Goal: Task Accomplishment & Management: Complete application form

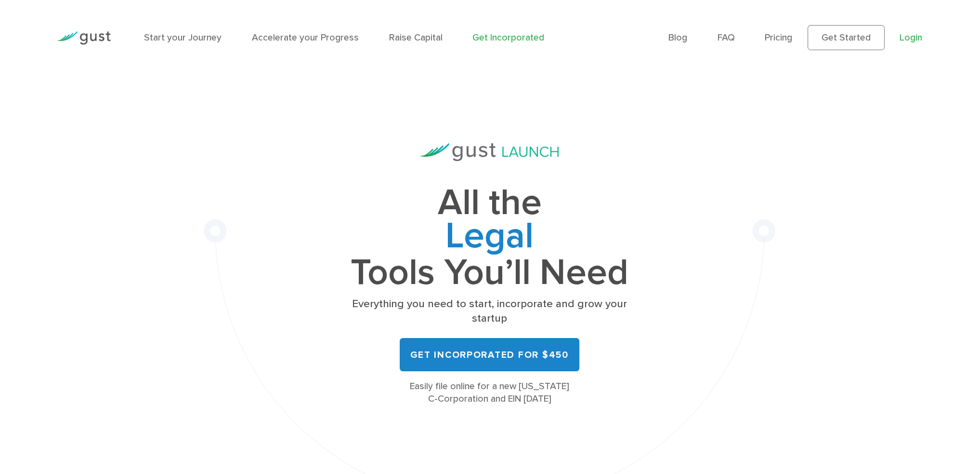
click at [918, 36] on link "Login" at bounding box center [911, 37] width 23 height 11
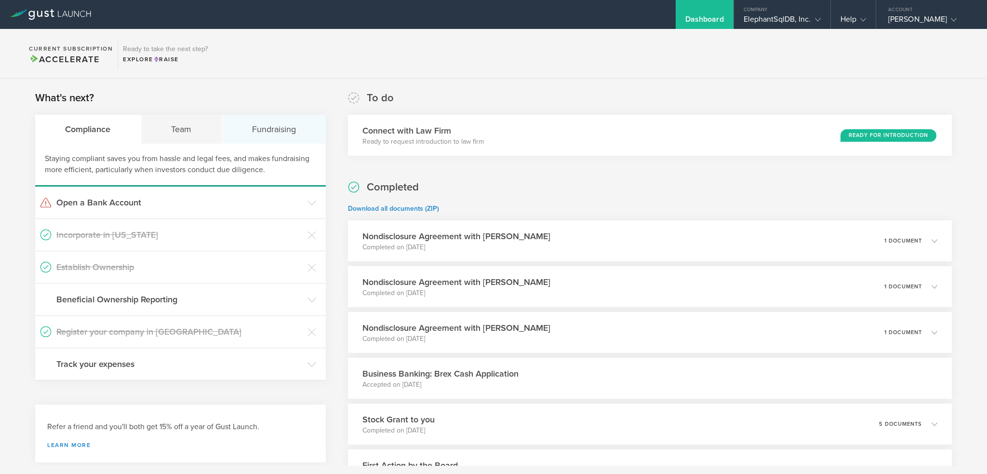
click at [267, 127] on div "Fundraising" at bounding box center [274, 129] width 104 height 29
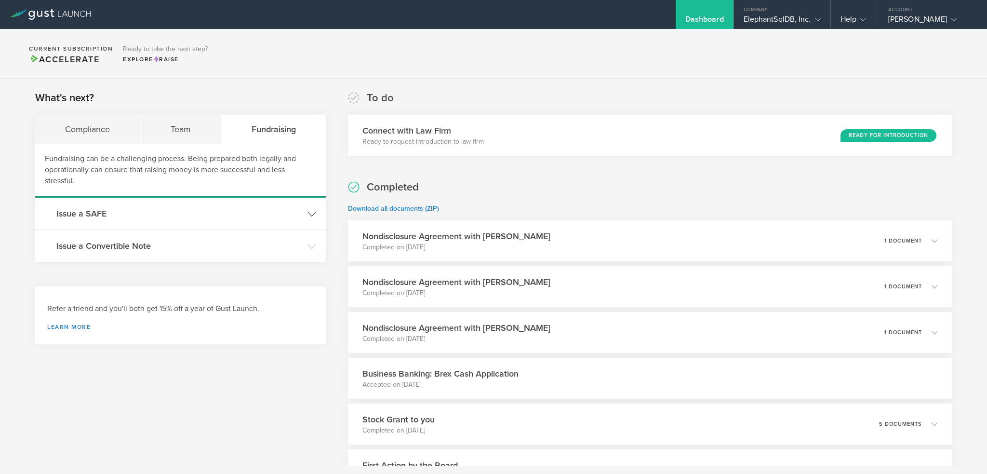
click at [309, 210] on icon at bounding box center [311, 214] width 9 height 9
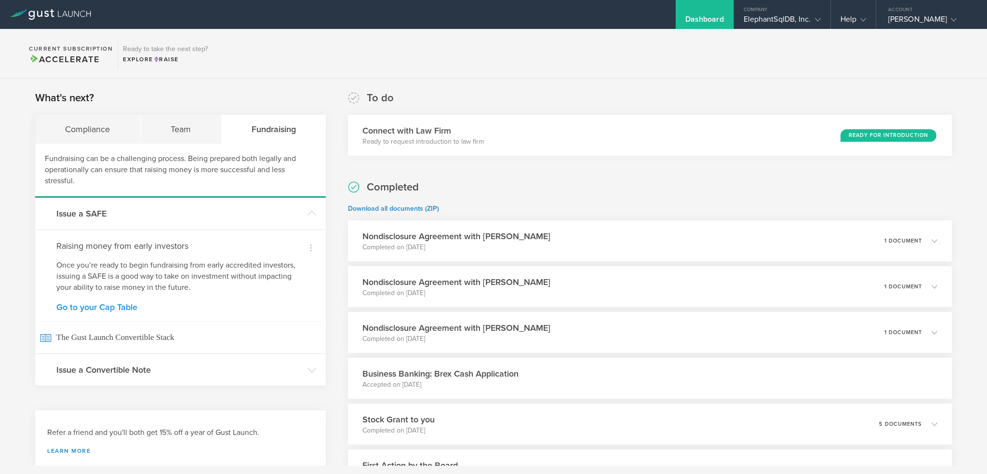
click at [114, 306] on link "Go to your Cap Table" at bounding box center [180, 307] width 248 height 9
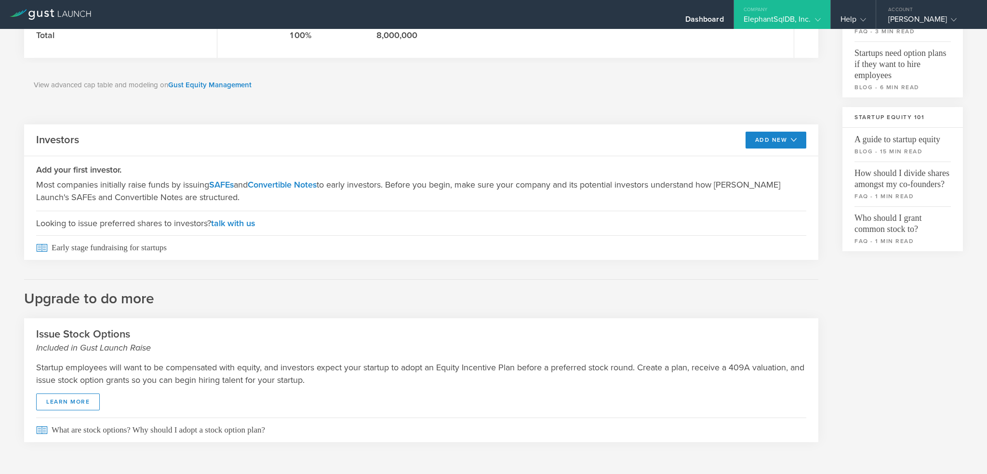
scroll to position [244, 0]
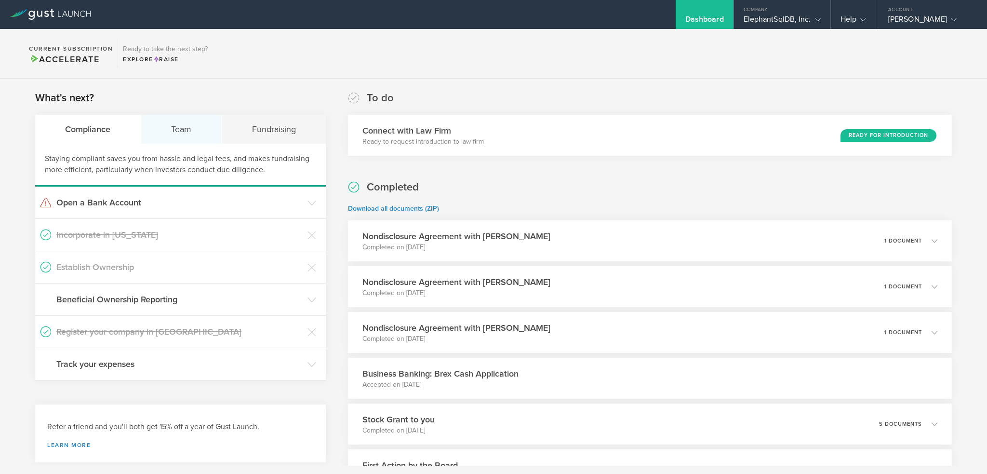
scroll to position [0, 0]
click at [173, 132] on div "Team" at bounding box center [181, 128] width 81 height 29
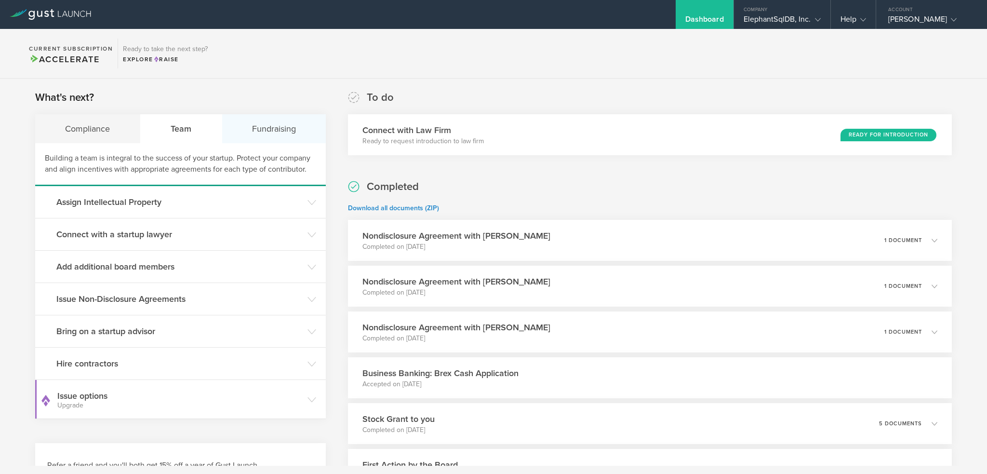
click at [266, 123] on div "Fundraising" at bounding box center [274, 128] width 104 height 29
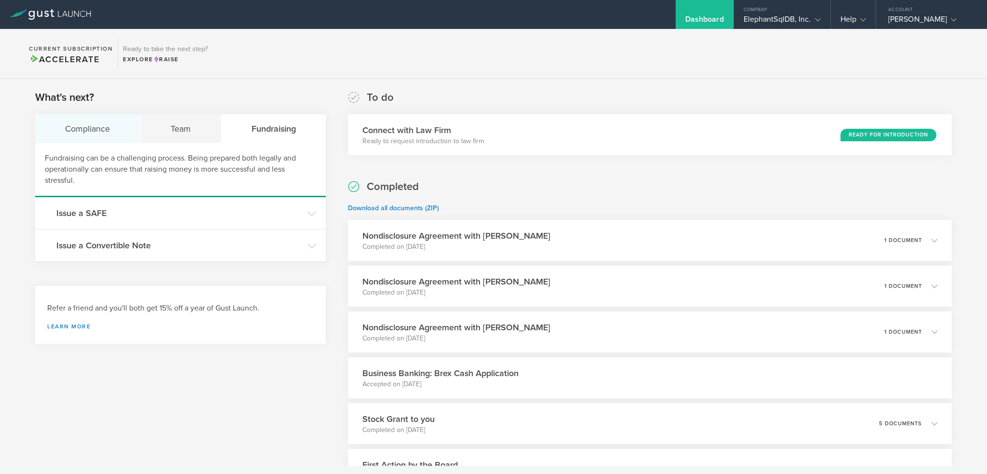
click at [96, 131] on div "Compliance" at bounding box center [87, 128] width 105 height 29
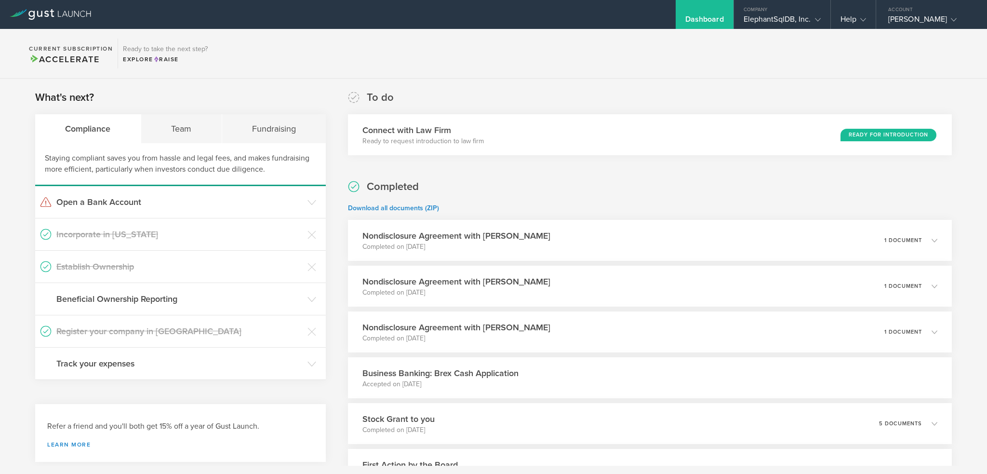
click at [579, 94] on div "To do Connect with Law Firm Ready to request introduction to law firm Ready for…" at bounding box center [650, 122] width 604 height 65
click at [256, 129] on div "Fundraising" at bounding box center [274, 128] width 104 height 29
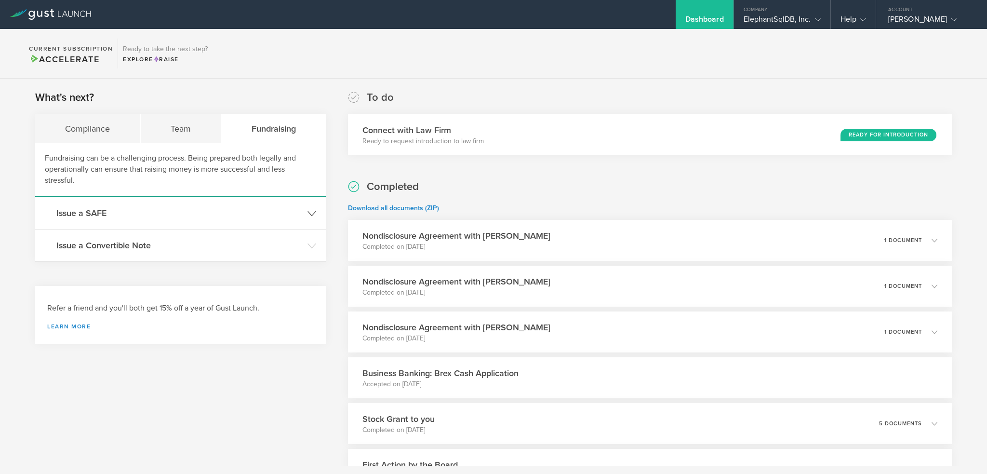
click at [307, 212] on icon at bounding box center [311, 213] width 9 height 9
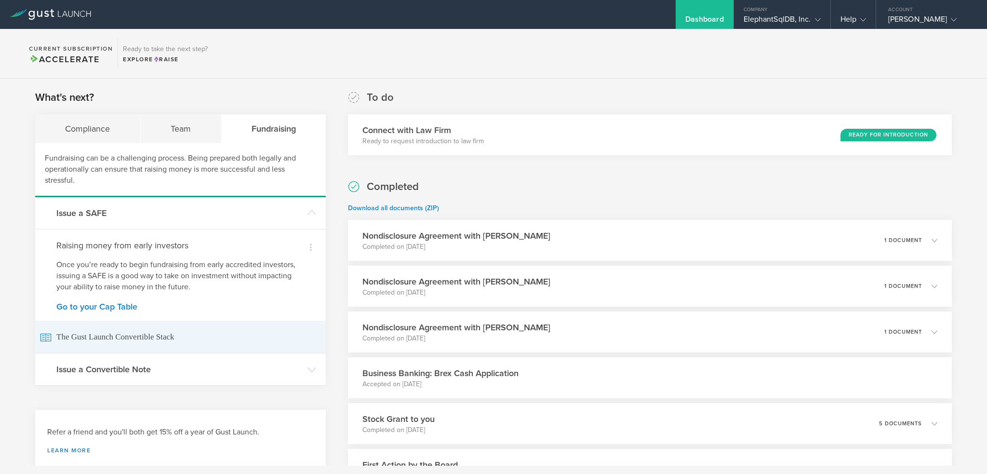
click at [83, 335] on span "The Gust Launch Convertible Stack" at bounding box center [180, 336] width 281 height 32
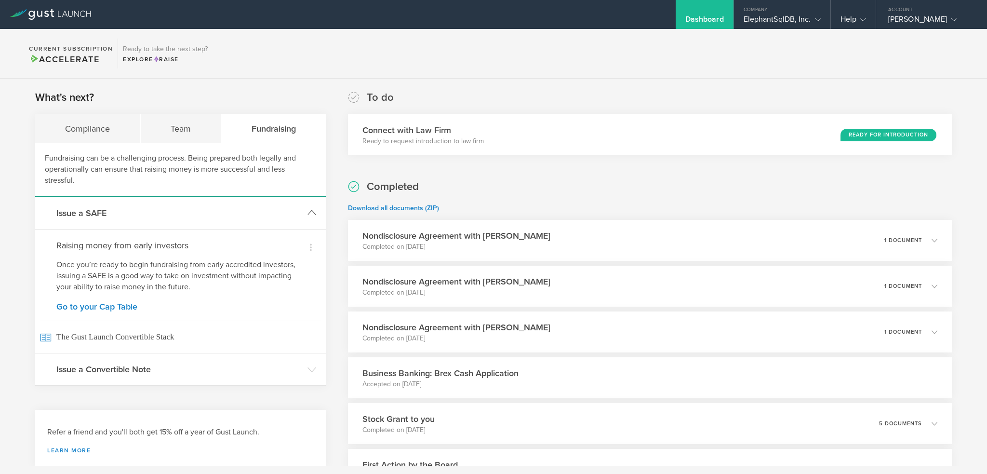
click at [90, 215] on h3 "Issue a SAFE" at bounding box center [179, 213] width 246 height 13
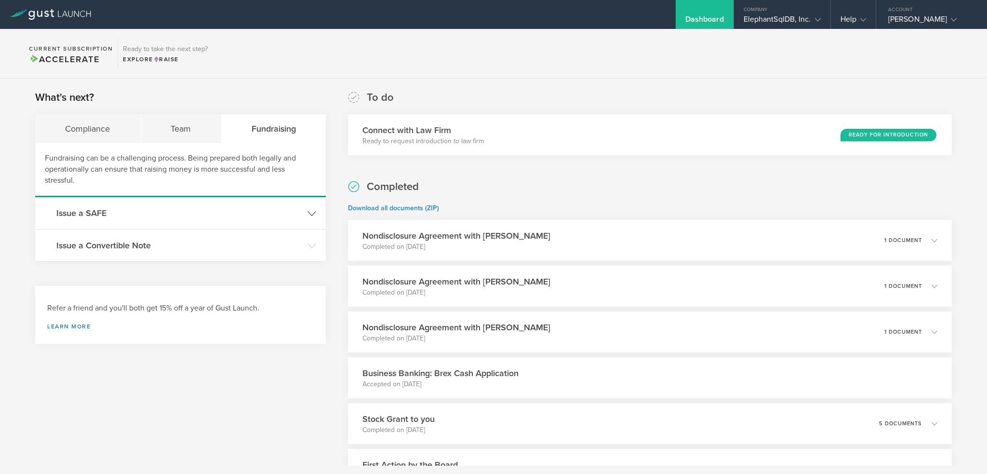
click at [90, 213] on h3 "Issue a SAFE" at bounding box center [179, 213] width 246 height 13
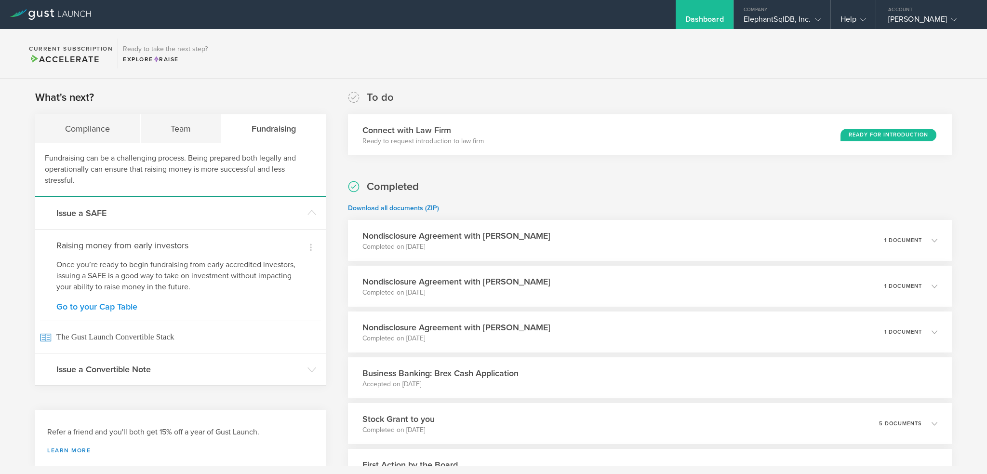
click at [87, 306] on link "Go to your Cap Table" at bounding box center [180, 306] width 248 height 9
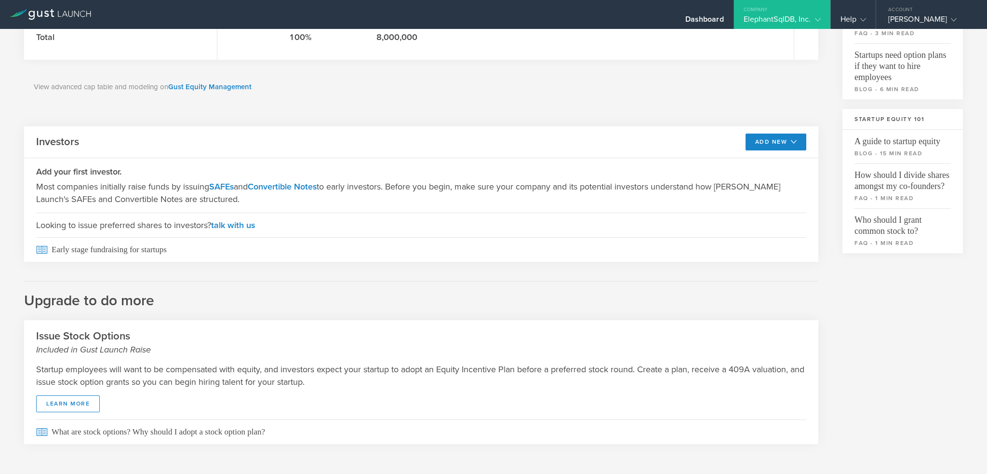
scroll to position [244, 0]
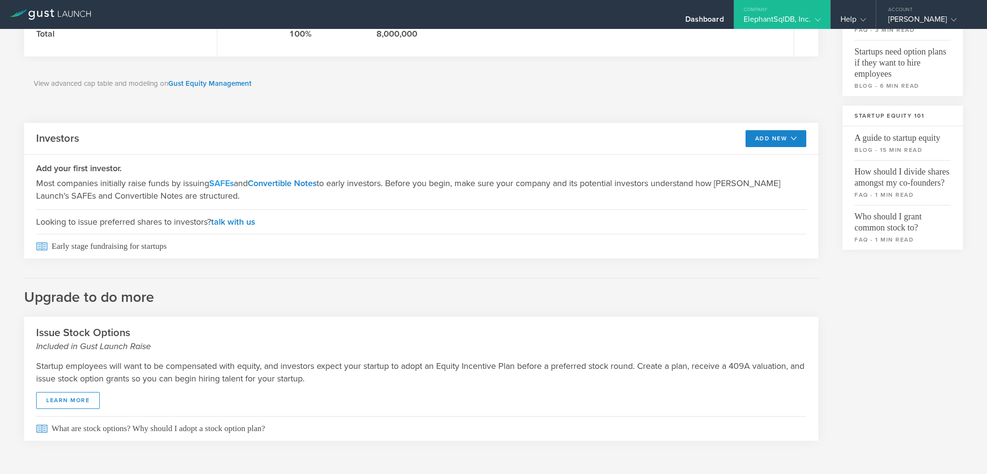
click at [230, 182] on link "SAFEs" at bounding box center [221, 183] width 25 height 11
click at [790, 137] on icon at bounding box center [793, 138] width 6 height 6
click at [744, 158] on li "SAFE" at bounding box center [767, 160] width 69 height 19
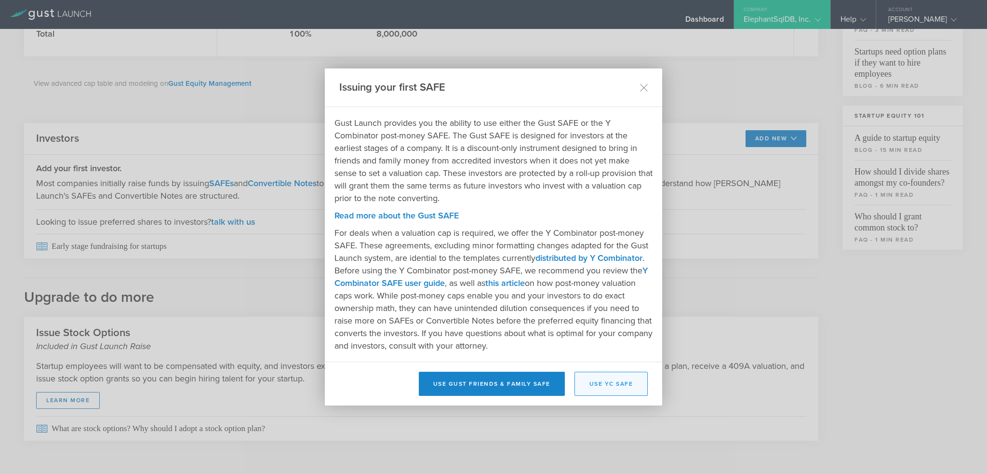
click at [601, 380] on button "Use YC SAFE" at bounding box center [611, 383] width 74 height 24
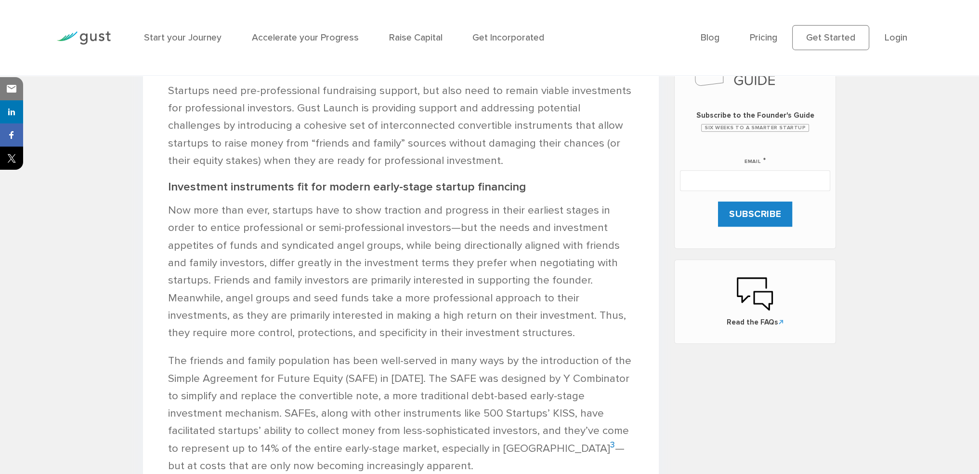
scroll to position [576, 0]
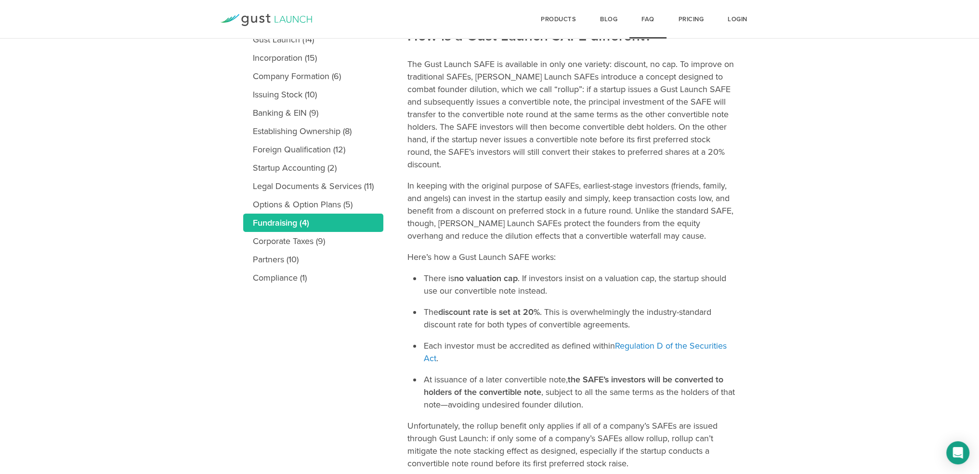
scroll to position [214, 0]
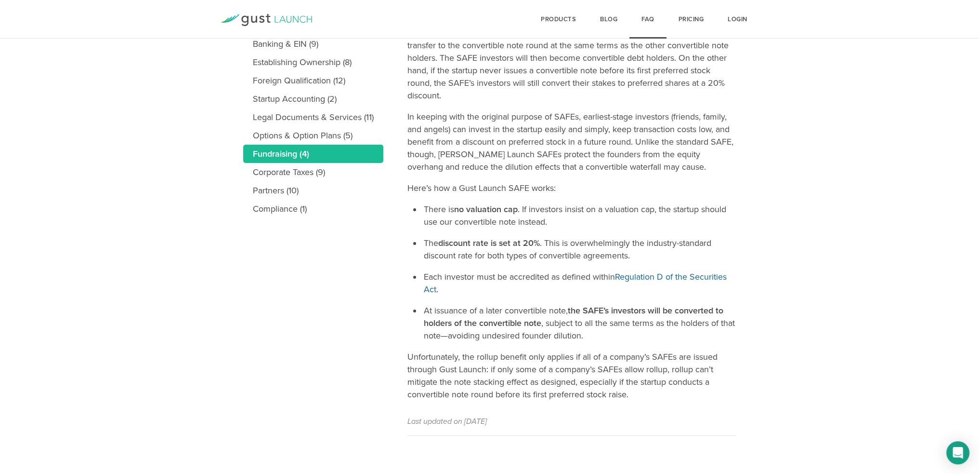
click at [678, 274] on link "Regulation D of the Securities Act" at bounding box center [575, 282] width 303 height 23
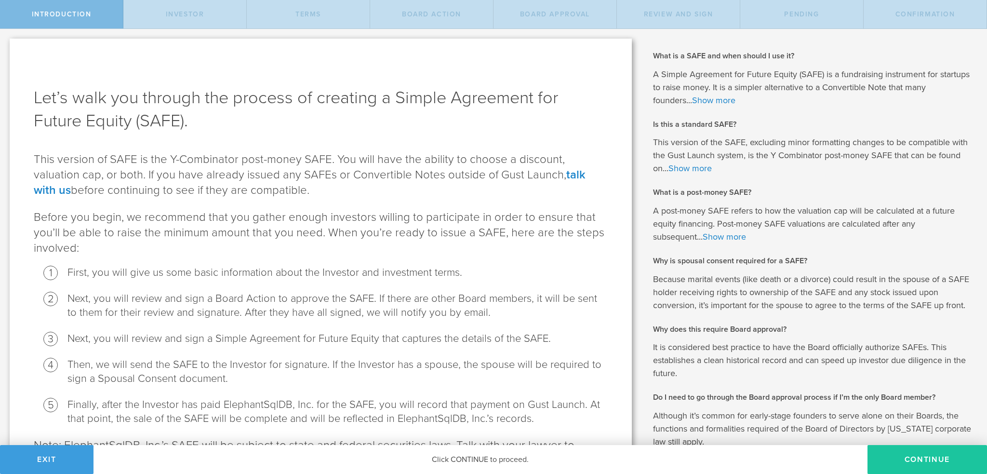
click at [899, 460] on button "Continue" at bounding box center [926, 459] width 119 height 29
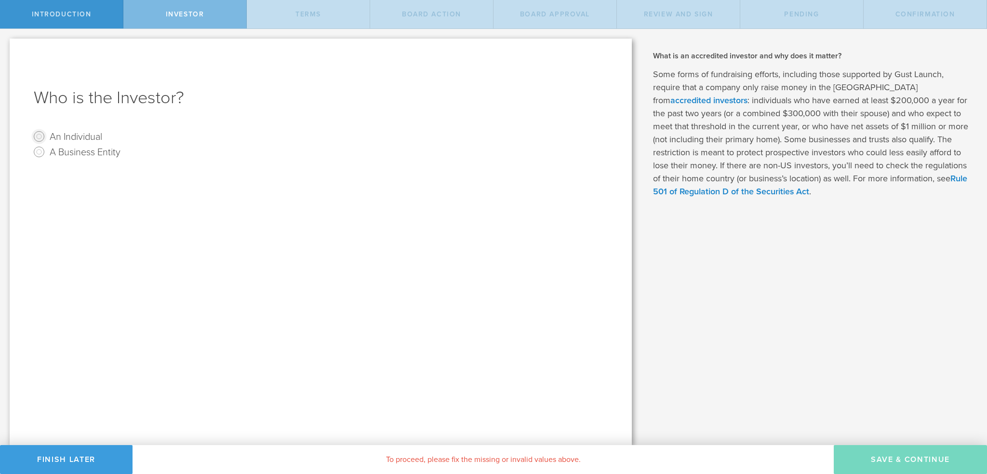
click at [46, 134] on input "An Individual" at bounding box center [38, 136] width 15 height 15
radio input "true"
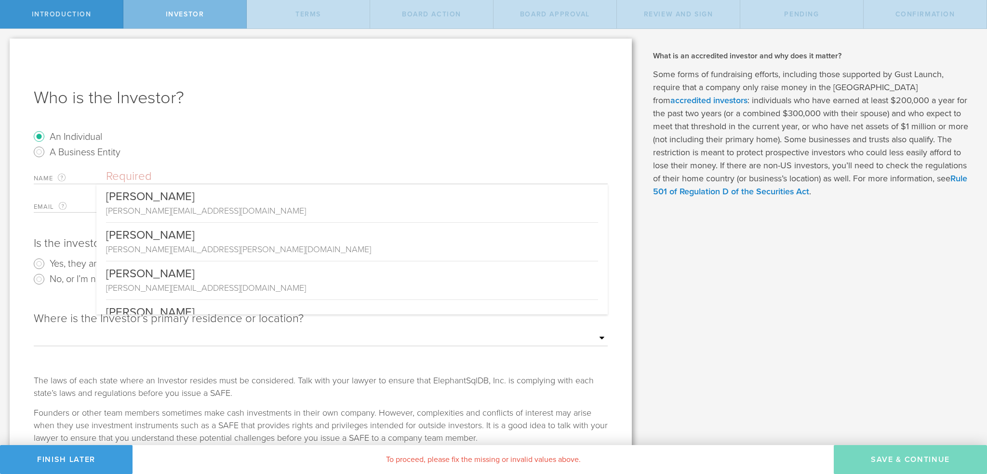
click at [162, 173] on input "text" at bounding box center [356, 176] width 501 height 14
drag, startPoint x: 158, startPoint y: 159, endPoint x: 150, endPoint y: 165, distance: 10.0
click at [158, 158] on radio "A Business Entity" at bounding box center [321, 151] width 574 height 15
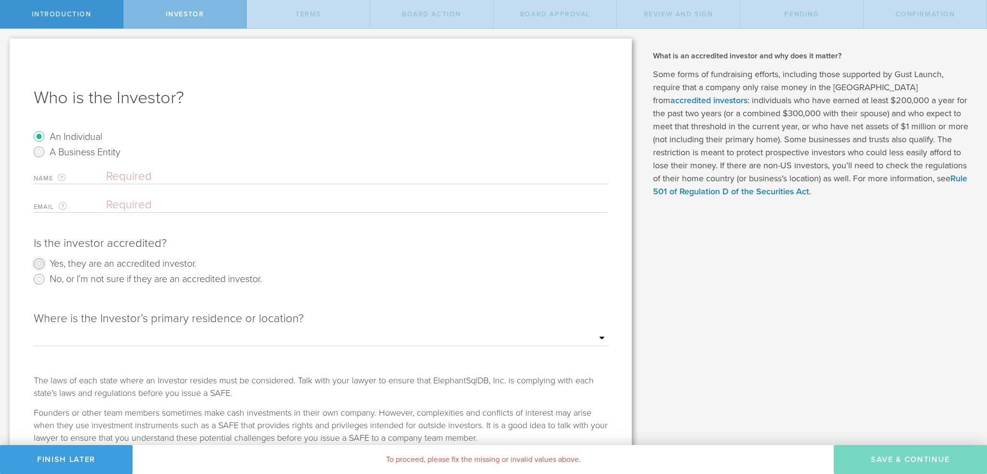
drag, startPoint x: 39, startPoint y: 263, endPoint x: 50, endPoint y: 289, distance: 27.6
click at [39, 263] on input "Yes, they are an accredited investor." at bounding box center [38, 263] width 15 height 15
radio input "true"
click at [74, 342] on select "Outside of the US Alabama Alaska Arizona Arkansas California Colorado Connectic…" at bounding box center [321, 338] width 574 height 14
click at [69, 357] on div "Where is the Investor’s primary residence or location? Outside of the US Alabam…" at bounding box center [321, 337] width 574 height 73
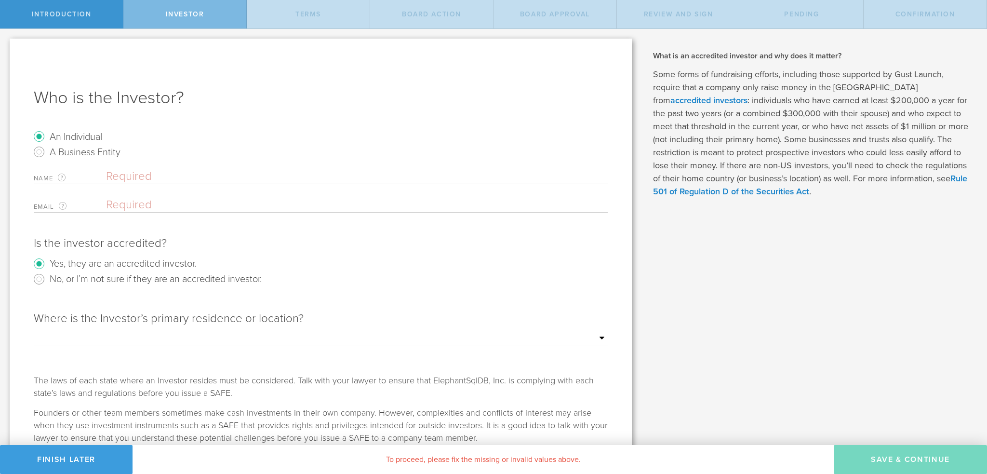
click at [199, 14] on span "Investor" at bounding box center [185, 14] width 39 height 8
click at [87, 12] on span "Introduction" at bounding box center [62, 14] width 60 height 8
click at [83, 17] on span "Introduction" at bounding box center [62, 14] width 60 height 8
drag, startPoint x: 83, startPoint y: 17, endPoint x: 81, endPoint y: 24, distance: 7.0
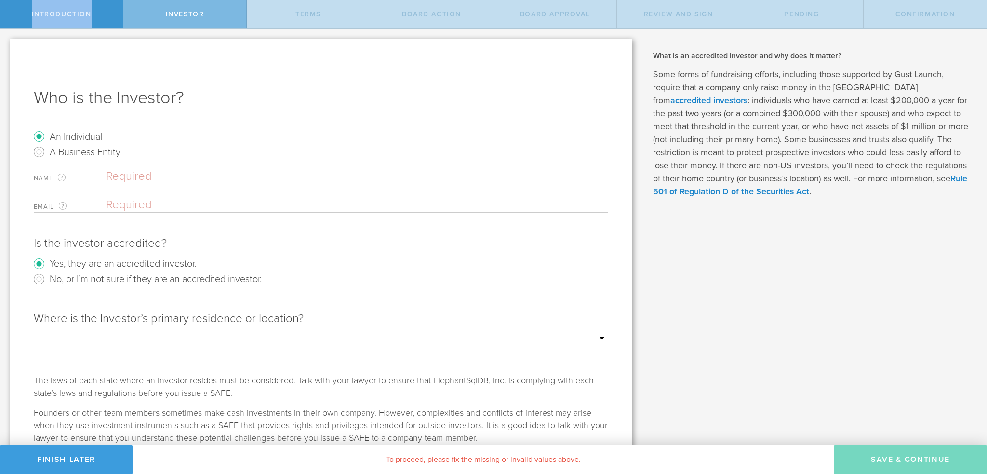
click at [83, 19] on div "Introduction" at bounding box center [61, 14] width 123 height 28
click at [66, 461] on button "Finish Later" at bounding box center [66, 459] width 132 height 29
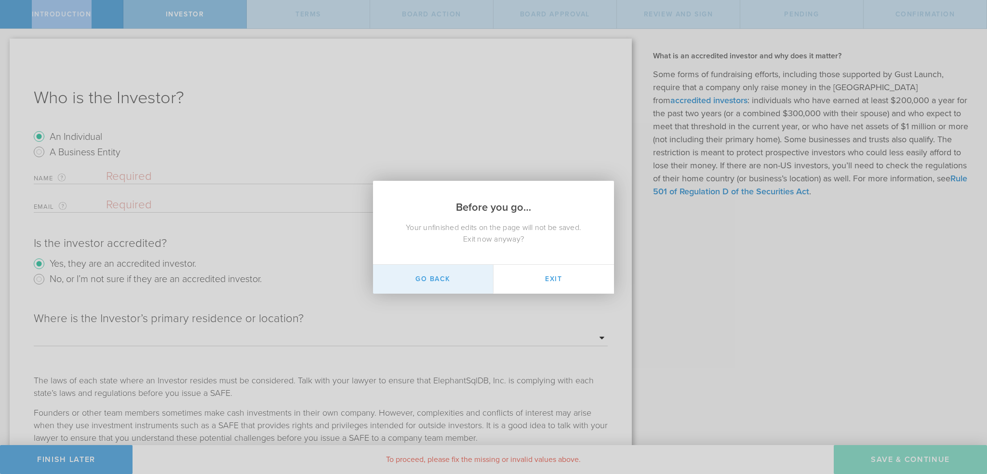
click at [444, 278] on button "Go Back" at bounding box center [433, 278] width 120 height 29
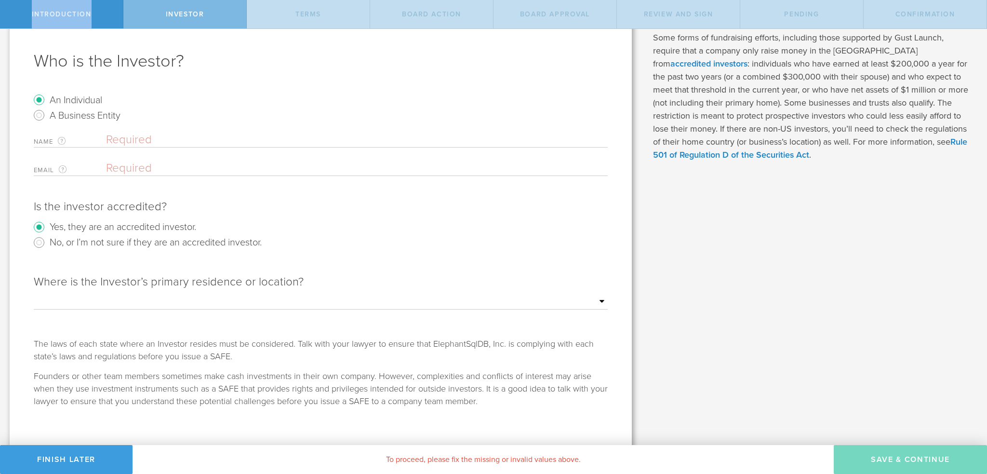
scroll to position [42, 0]
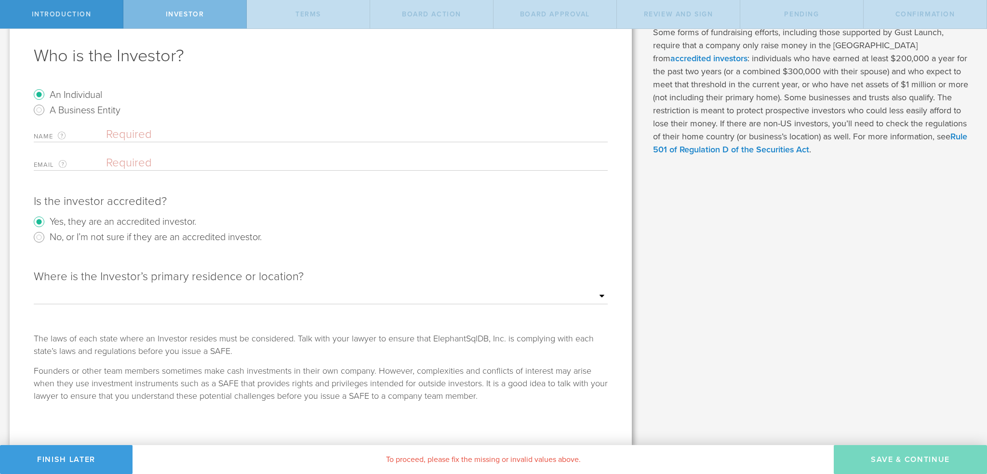
click at [463, 456] on div "To proceed, please fix the missing or invalid values above." at bounding box center [482, 459] width 701 height 29
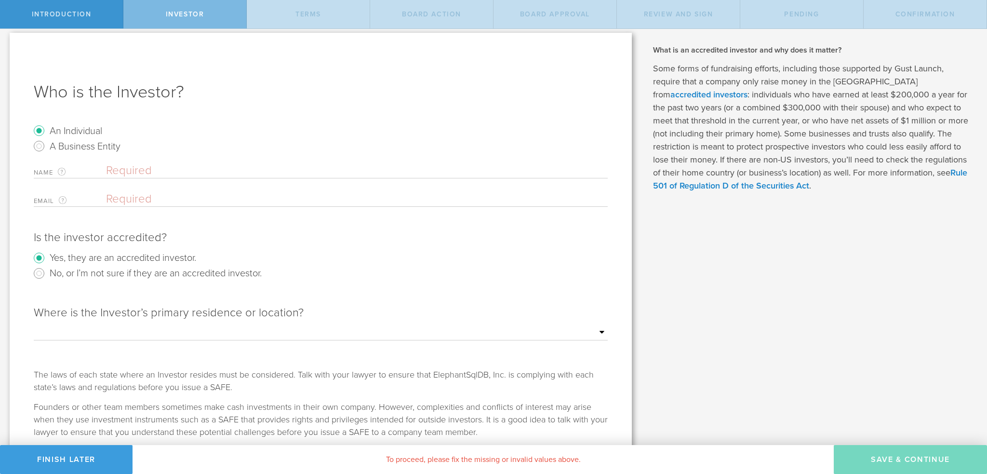
scroll to position [0, 0]
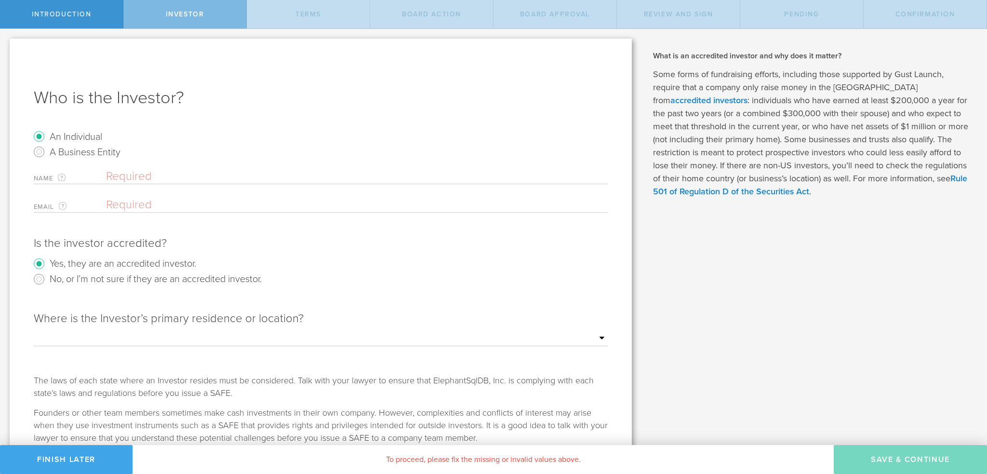
click at [77, 461] on button "Finish Later" at bounding box center [66, 459] width 132 height 29
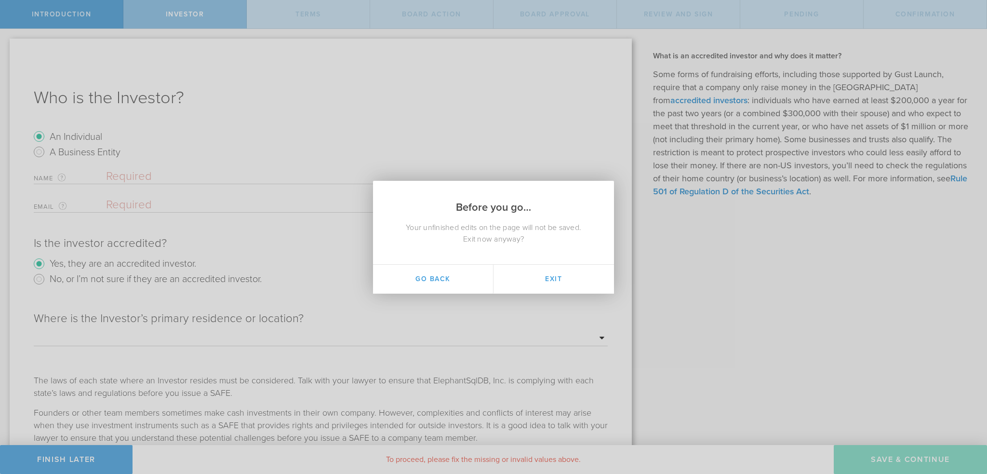
click at [550, 285] on button "Exit" at bounding box center [553, 278] width 120 height 29
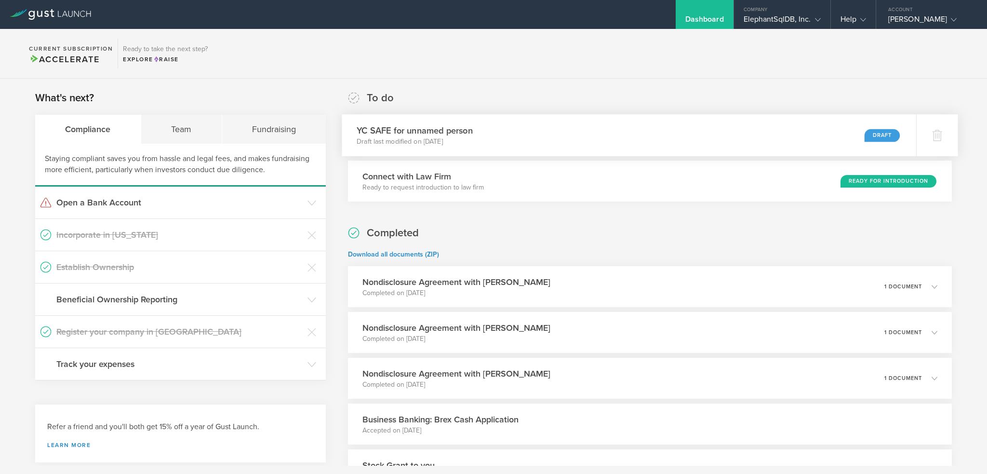
click at [869, 136] on div "Draft" at bounding box center [882, 135] width 36 height 13
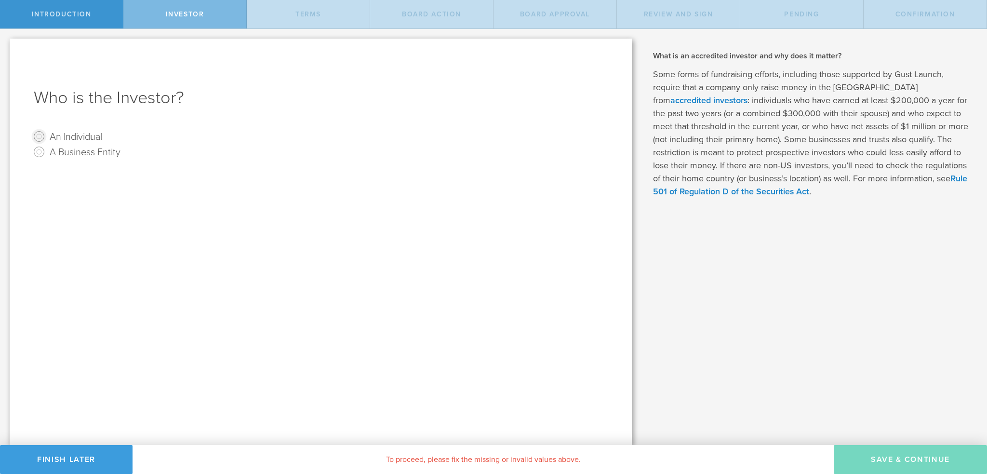
click at [42, 139] on input "An Individual" at bounding box center [38, 136] width 15 height 15
radio input "true"
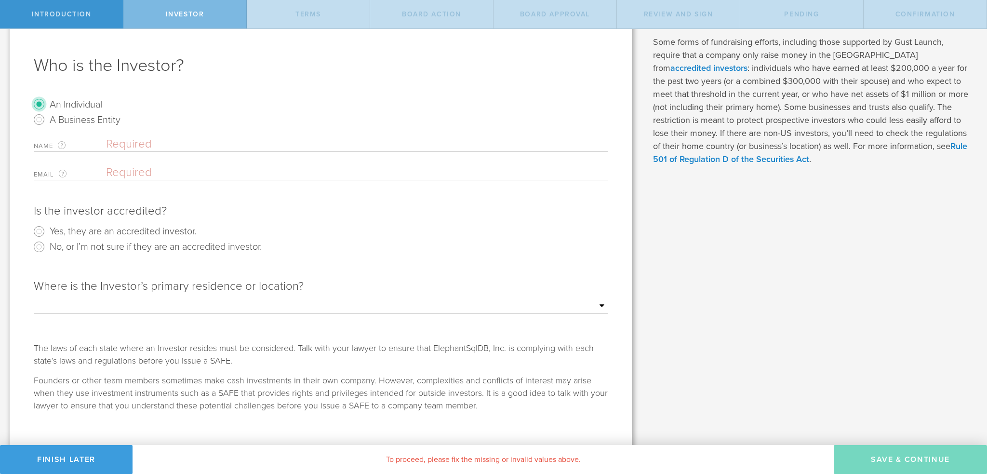
scroll to position [42, 0]
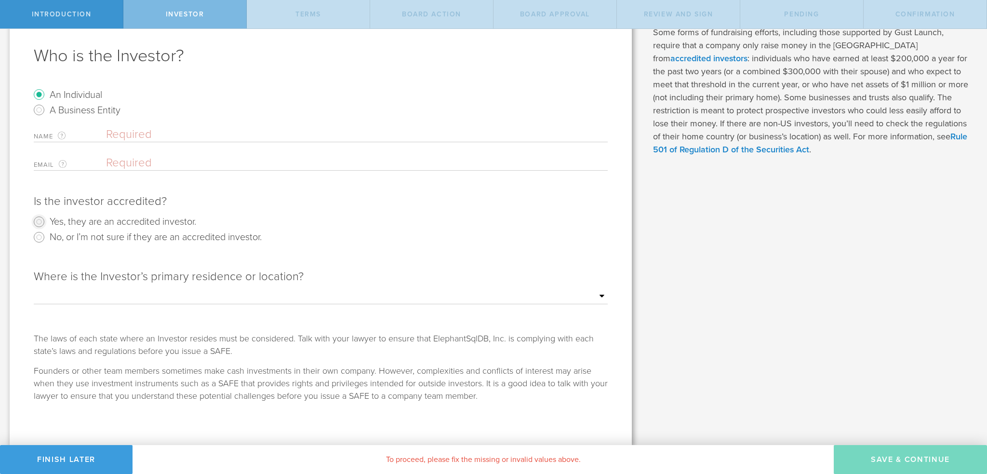
click at [40, 224] on input "Yes, they are an accredited investor." at bounding box center [38, 221] width 15 height 15
radio input "true"
click at [596, 294] on select "Outside of the US Alabama Alaska Arizona Arkansas California Colorado Connectic…" at bounding box center [321, 296] width 574 height 14
click at [622, 41] on div "Who is the Investor? An Individual A Business Entity Name The first and last na…" at bounding box center [321, 221] width 622 height 448
click at [89, 456] on button "Finish Later" at bounding box center [66, 459] width 132 height 29
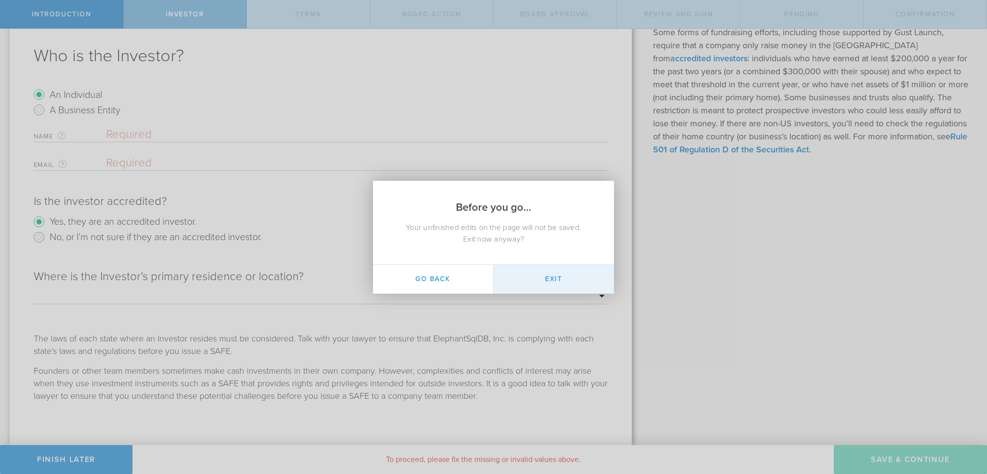
click at [556, 280] on button "Exit" at bounding box center [553, 278] width 120 height 29
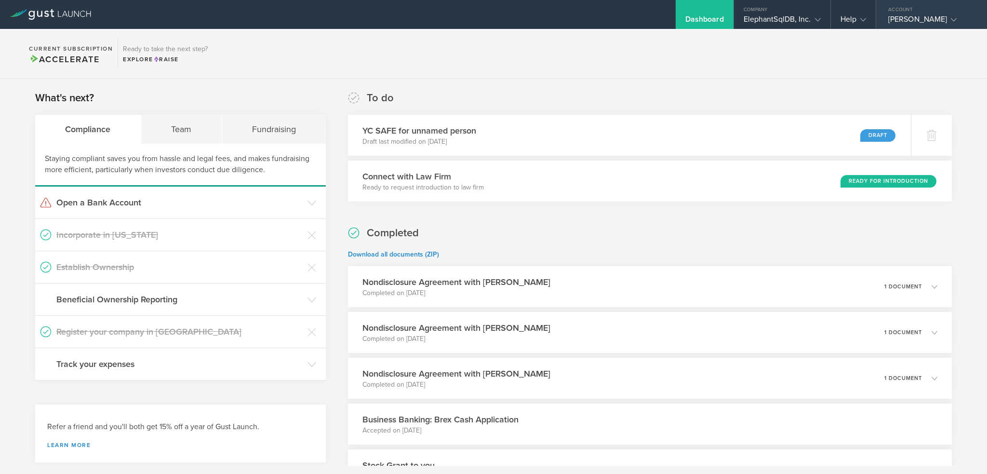
click at [950, 17] on icon at bounding box center [953, 20] width 6 height 6
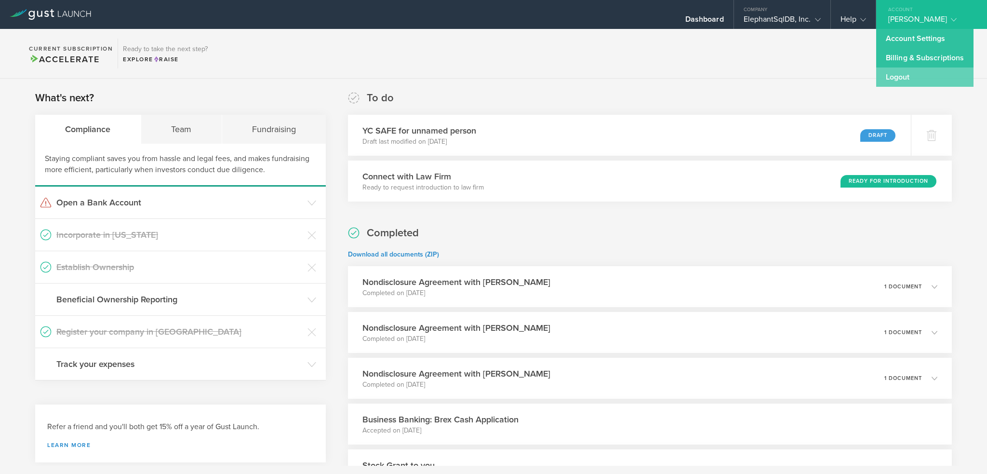
click at [898, 78] on link "Logout" at bounding box center [924, 76] width 97 height 19
